Goal: Check status

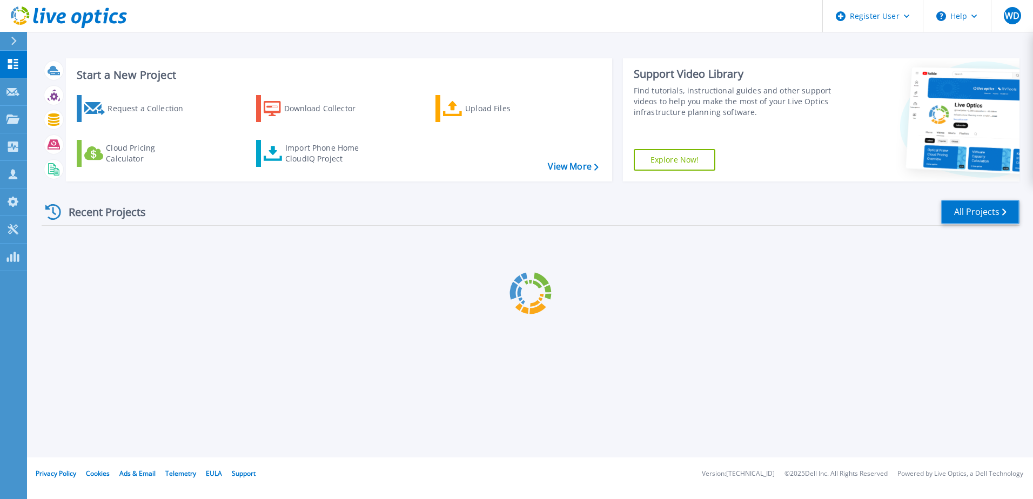
click at [971, 212] on link "All Projects" at bounding box center [980, 212] width 78 height 24
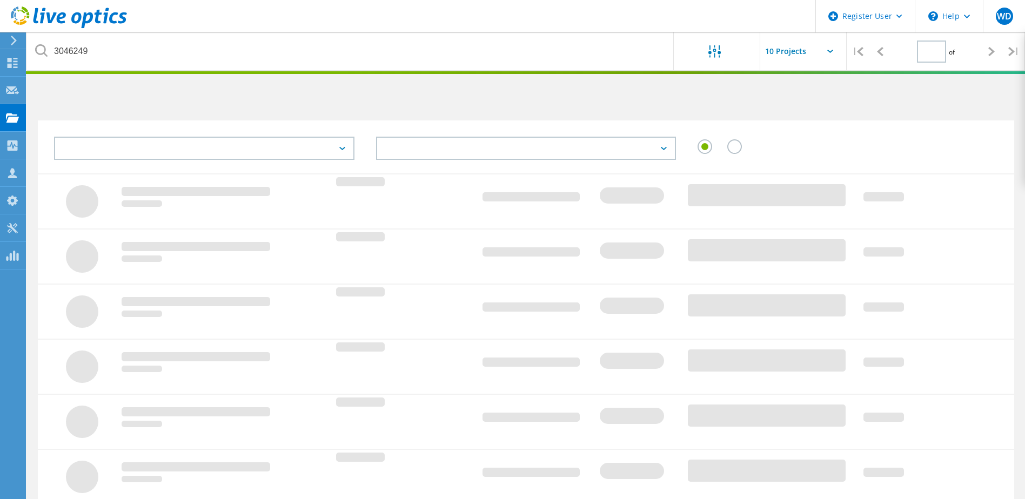
click at [733, 142] on label at bounding box center [736, 140] width 19 height 3
click at [0, 0] on input "radio" at bounding box center [0, 0] width 0 height 0
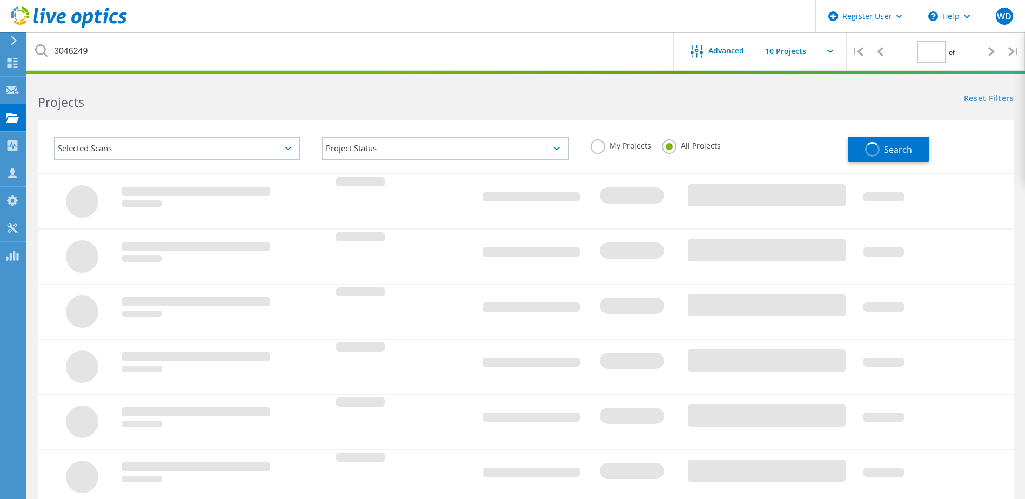
type input "1"
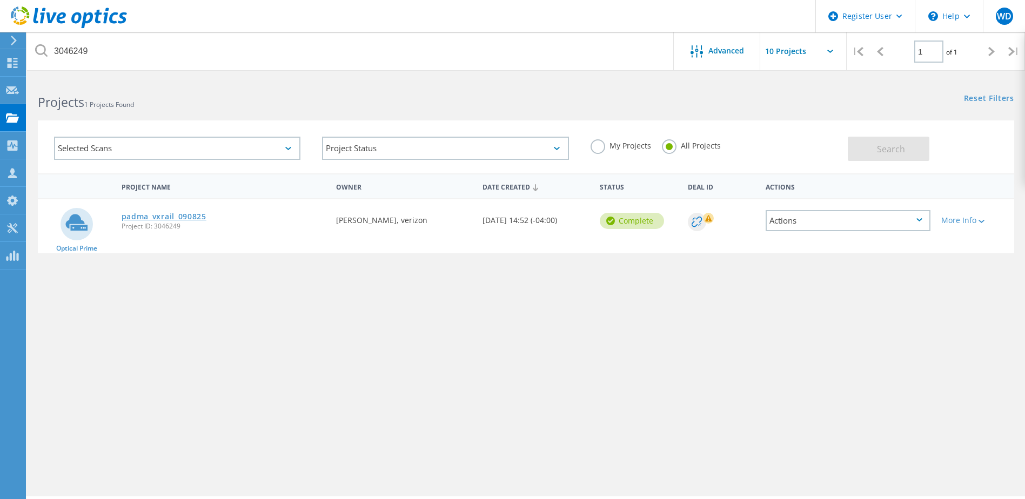
click at [144, 218] on link "padma_vxrail_090825" at bounding box center [164, 217] width 85 height 8
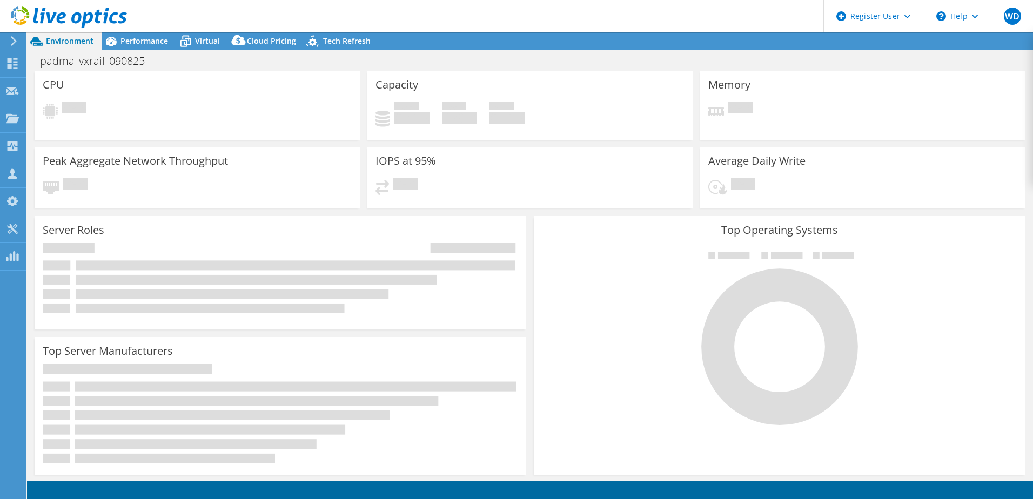
select select "USD"
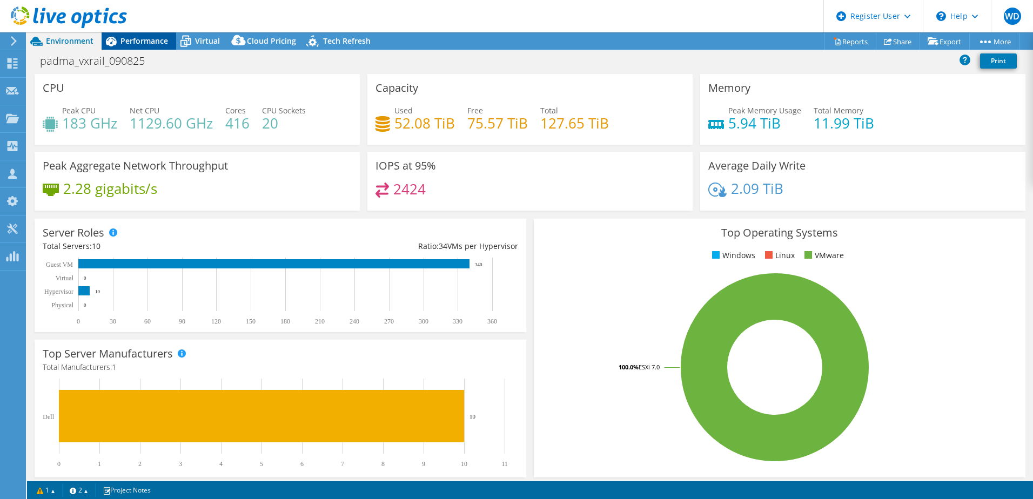
click at [152, 43] on span "Performance" at bounding box center [145, 41] width 48 height 10
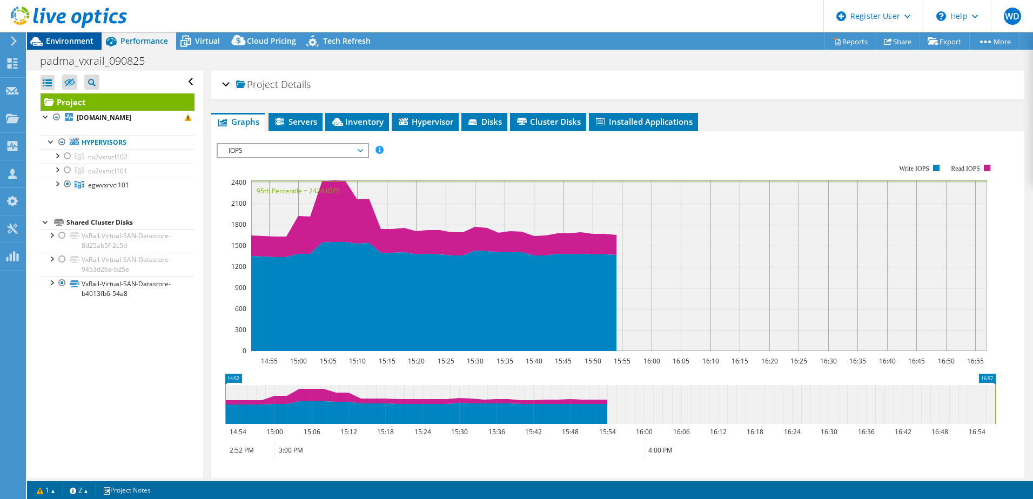
click at [61, 42] on span "Environment" at bounding box center [70, 41] width 48 height 10
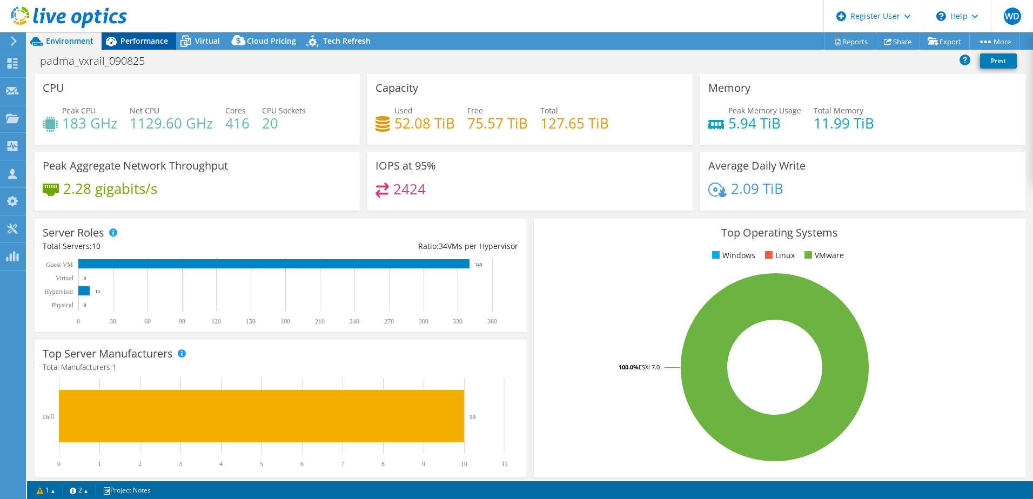
click at [126, 41] on span "Performance" at bounding box center [145, 41] width 48 height 10
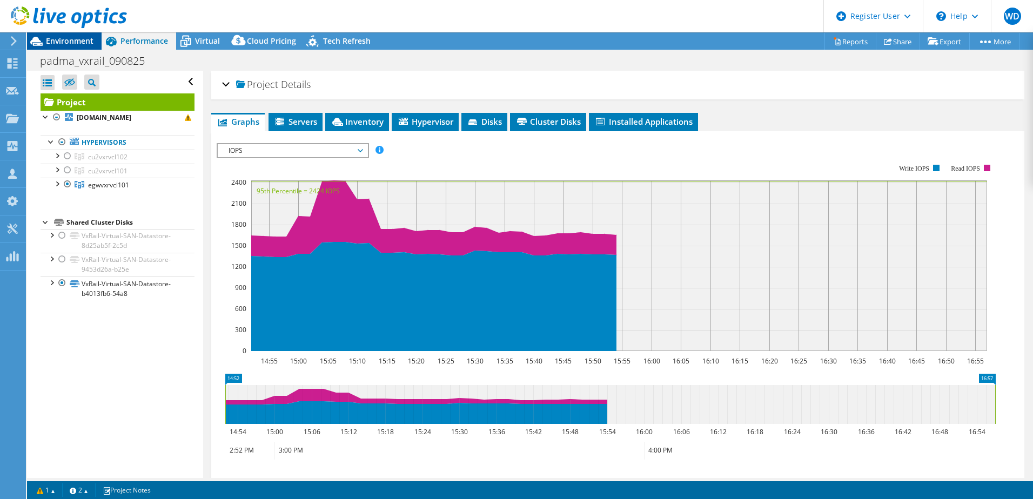
click at [53, 49] on div "Environment" at bounding box center [64, 40] width 75 height 17
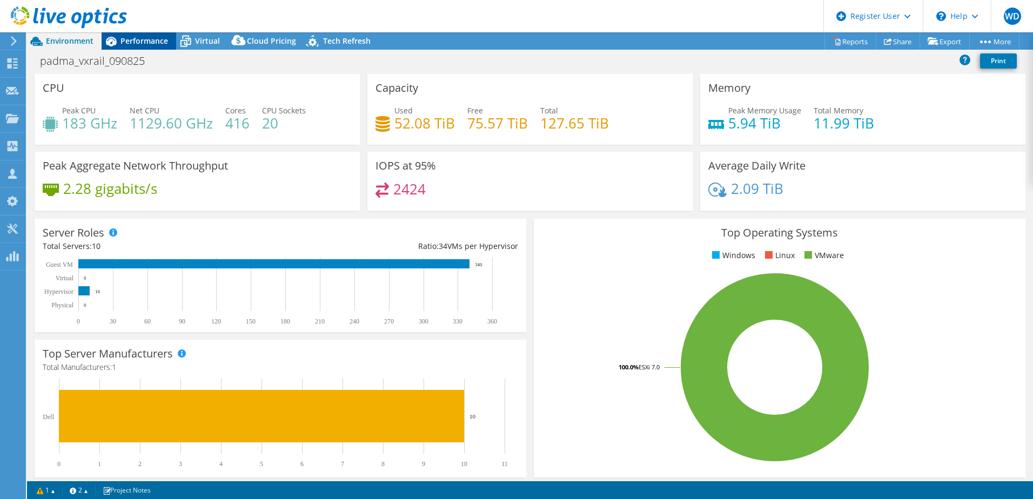
click at [145, 43] on span "Performance" at bounding box center [145, 41] width 48 height 10
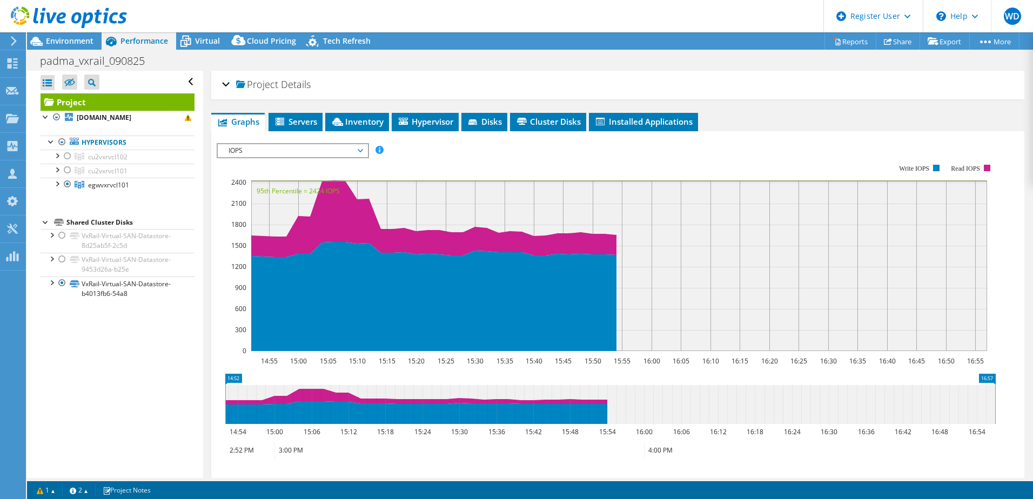
click at [227, 86] on div "Project Details" at bounding box center [618, 84] width 792 height 23
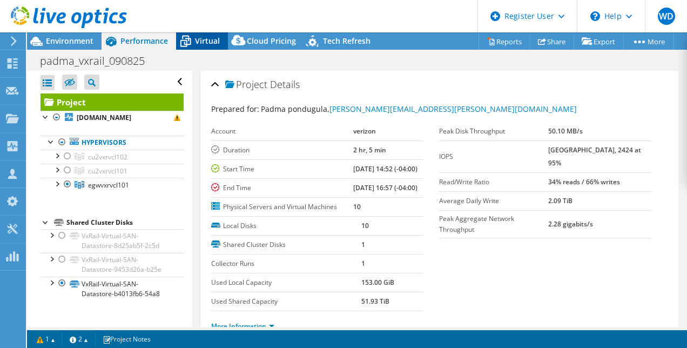
click at [203, 43] on span "Virtual" at bounding box center [207, 41] width 25 height 10
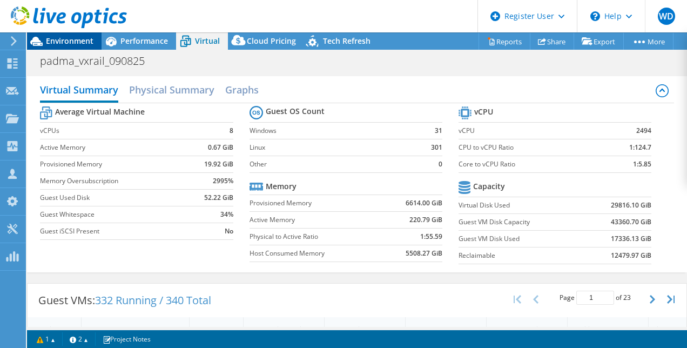
click at [51, 41] on span "Environment" at bounding box center [70, 41] width 48 height 10
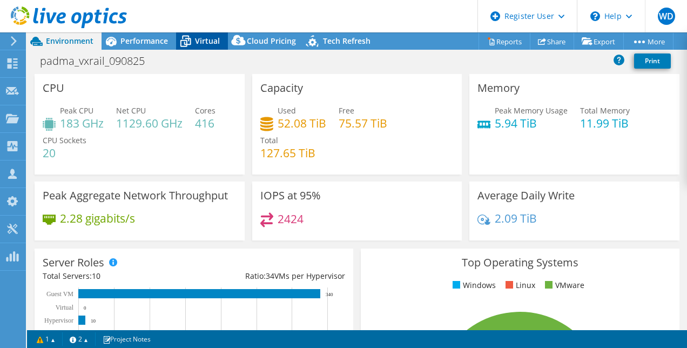
click at [205, 39] on span "Virtual" at bounding box center [207, 41] width 25 height 10
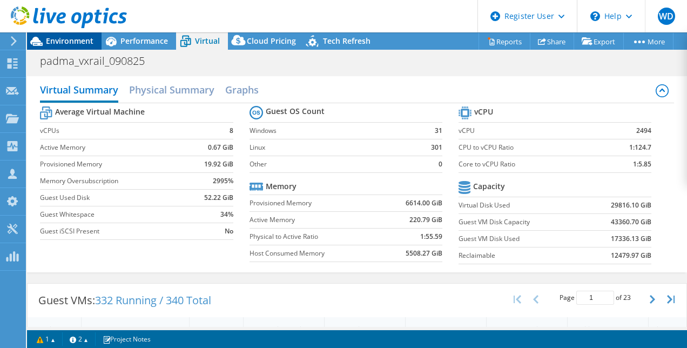
click at [74, 39] on span "Environment" at bounding box center [70, 41] width 48 height 10
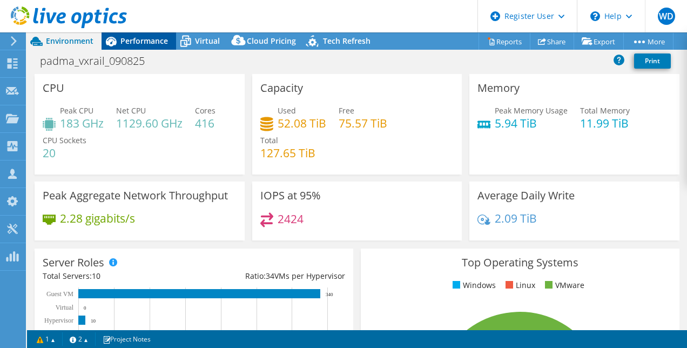
click at [135, 42] on span "Performance" at bounding box center [145, 41] width 48 height 10
